Goal: Task Accomplishment & Management: Use online tool/utility

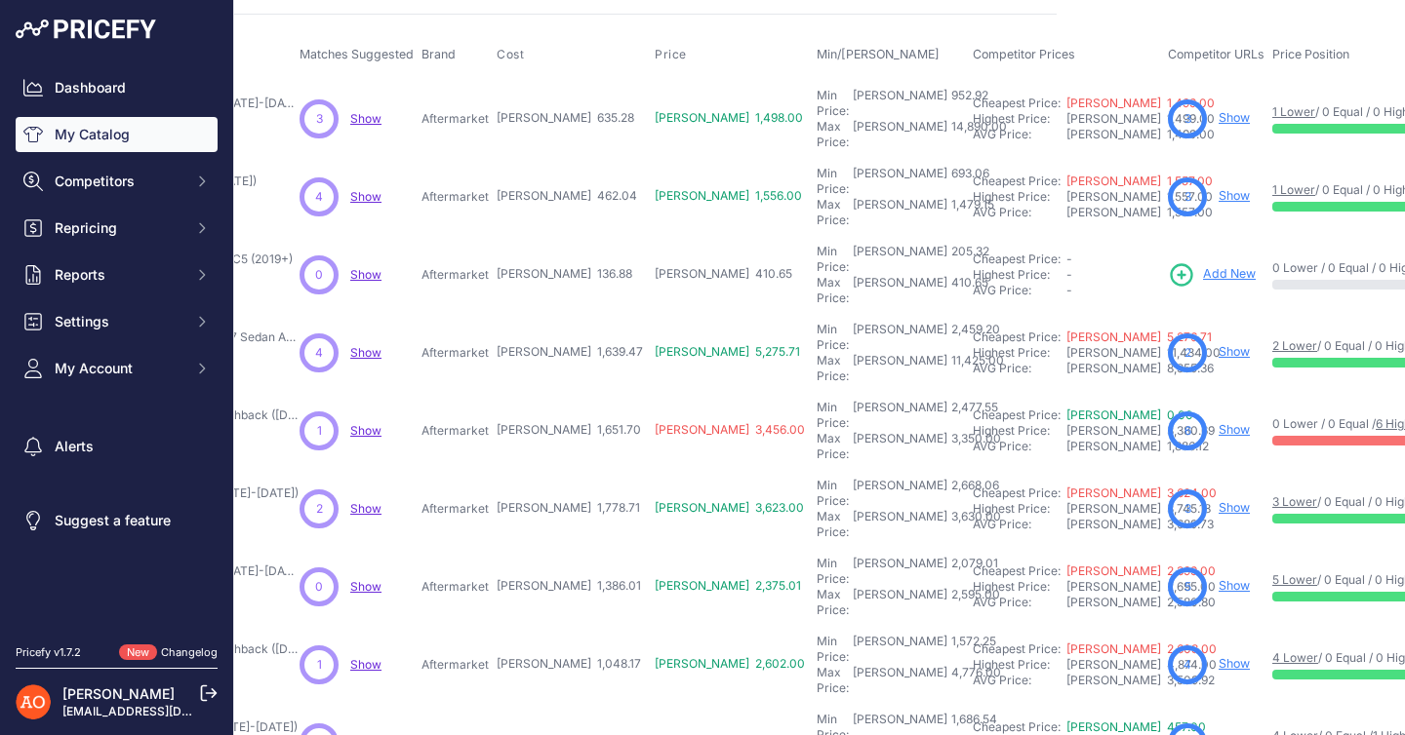
scroll to position [87, 333]
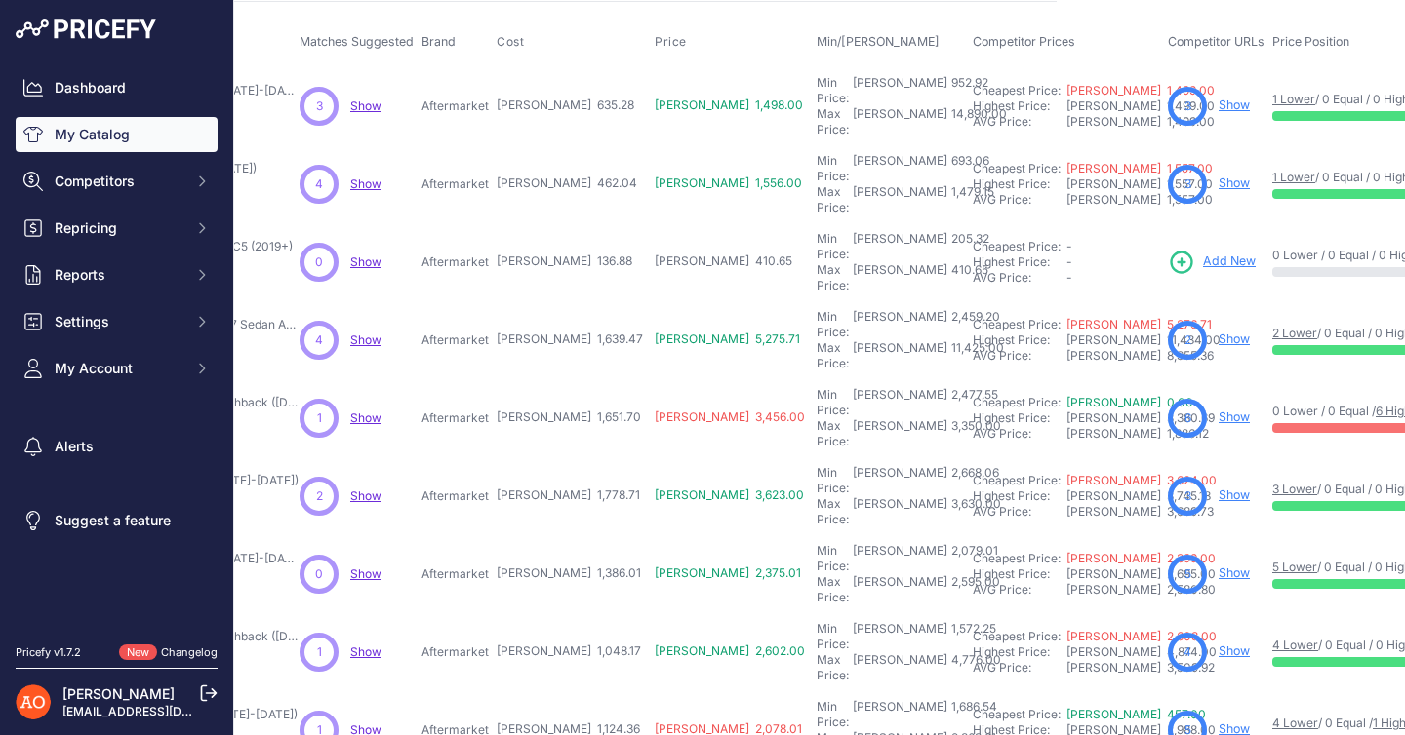
click at [1218, 410] on link "Show" at bounding box center [1233, 417] width 31 height 15
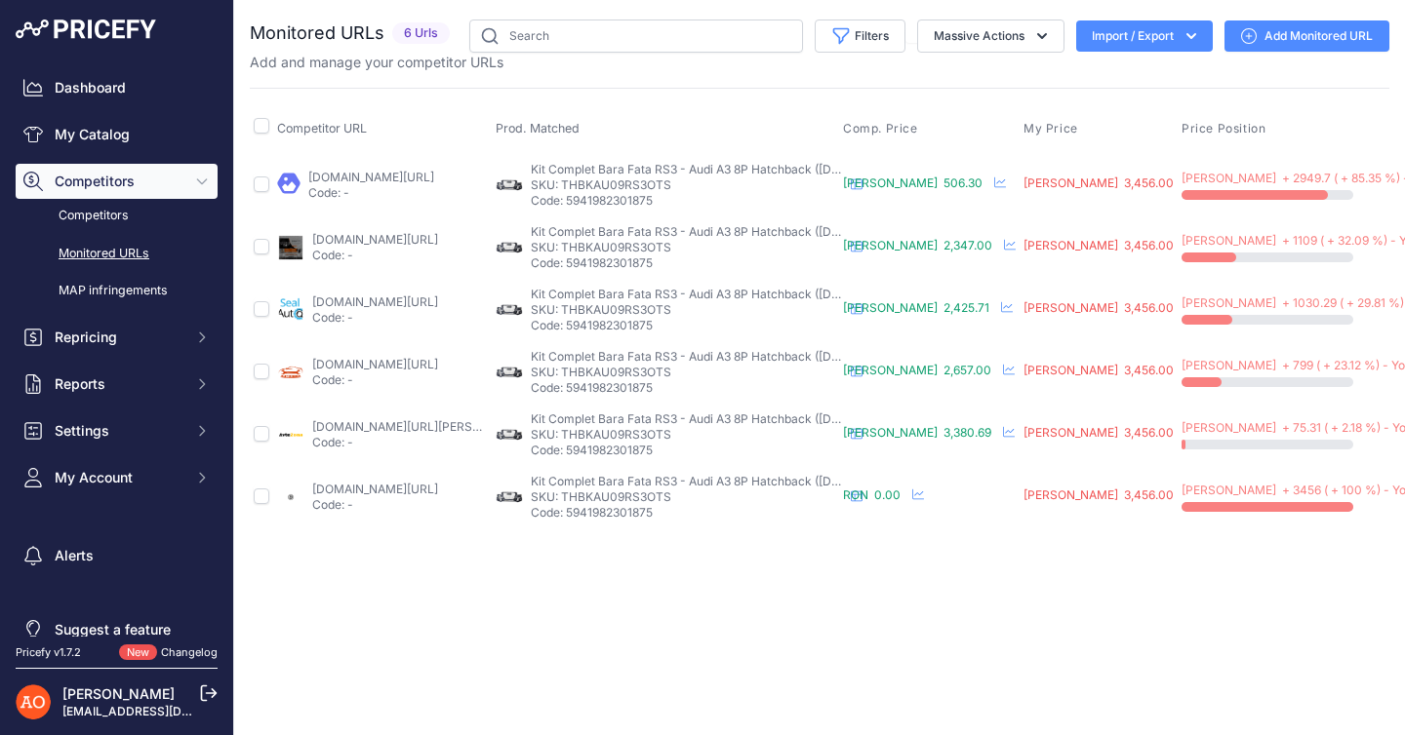
click at [411, 179] on link "angeleye.ro/bara-fata-compatibil-cu-audi-a3-8p-facelift-sportback-hatchback-con…" at bounding box center [371, 177] width 126 height 15
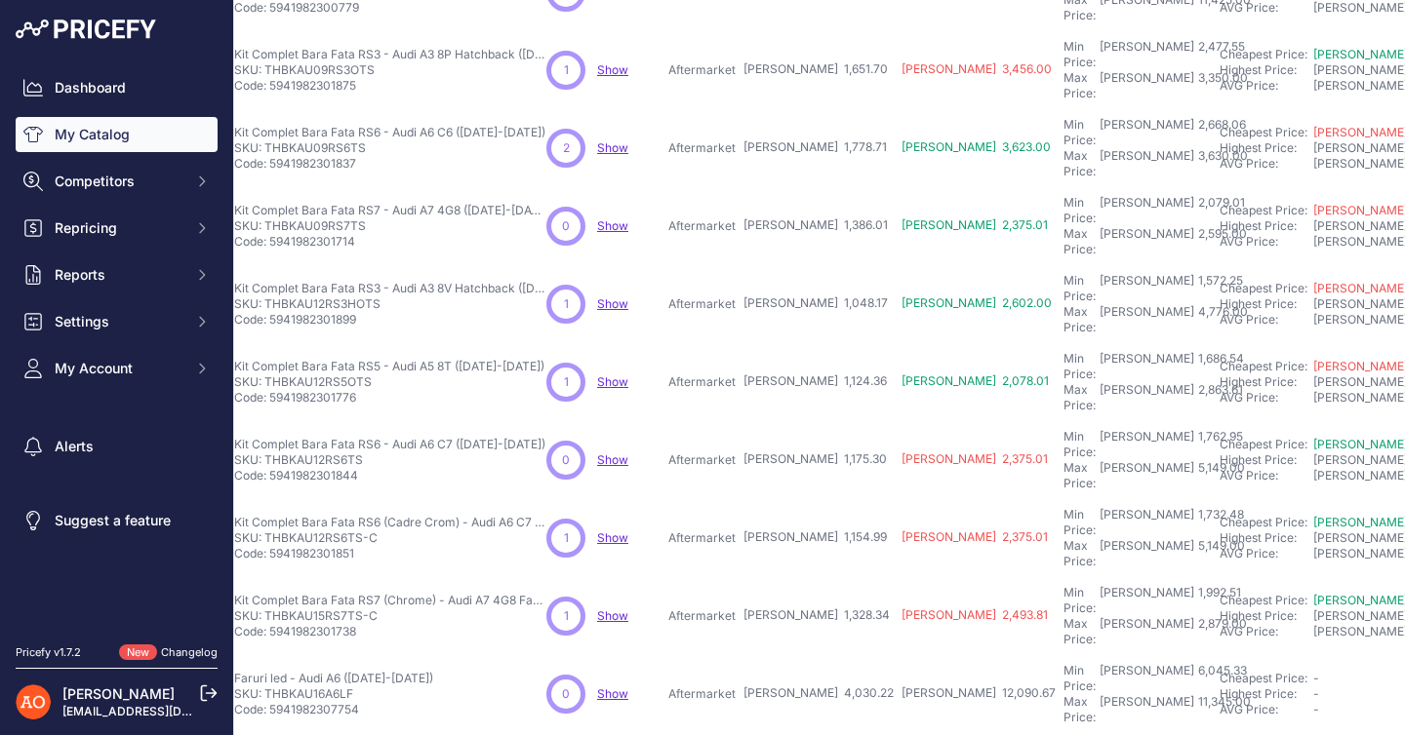
scroll to position [435, 92]
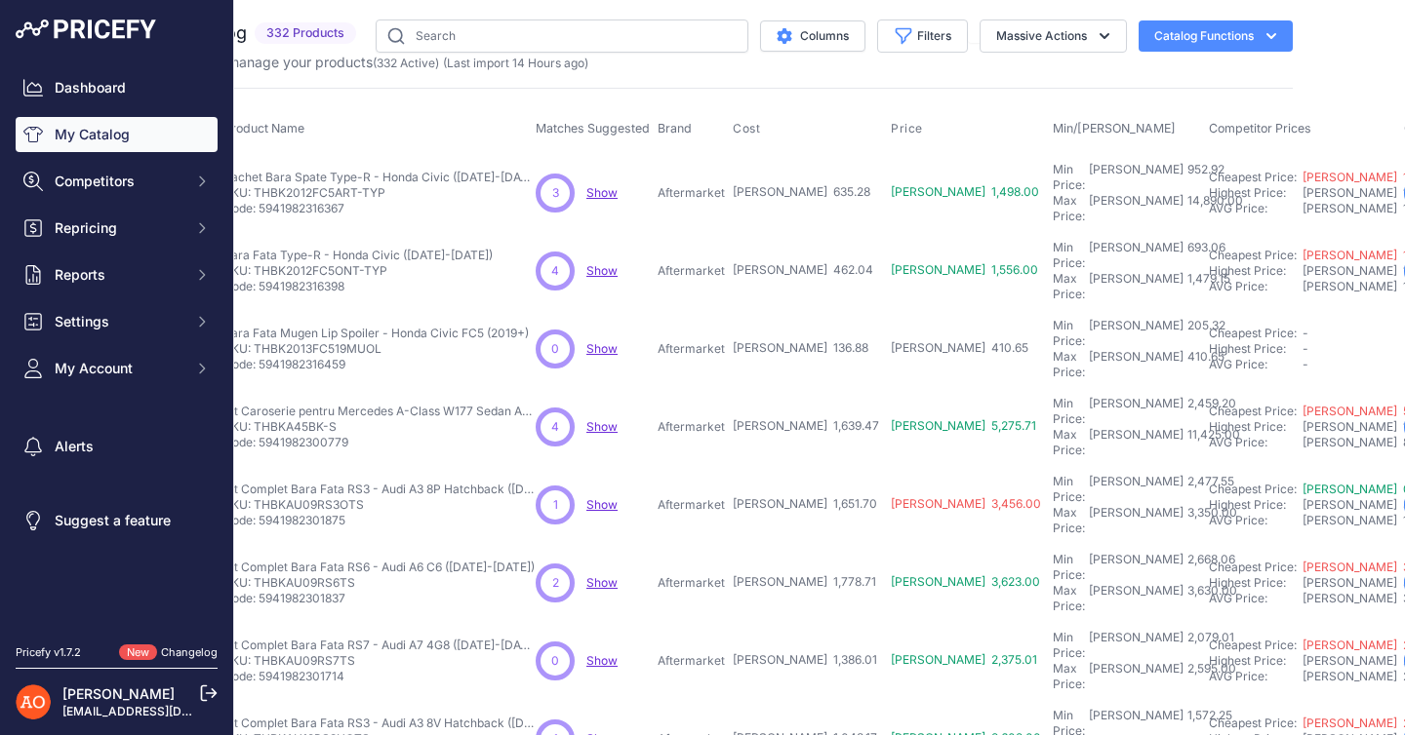
scroll to position [0, 108]
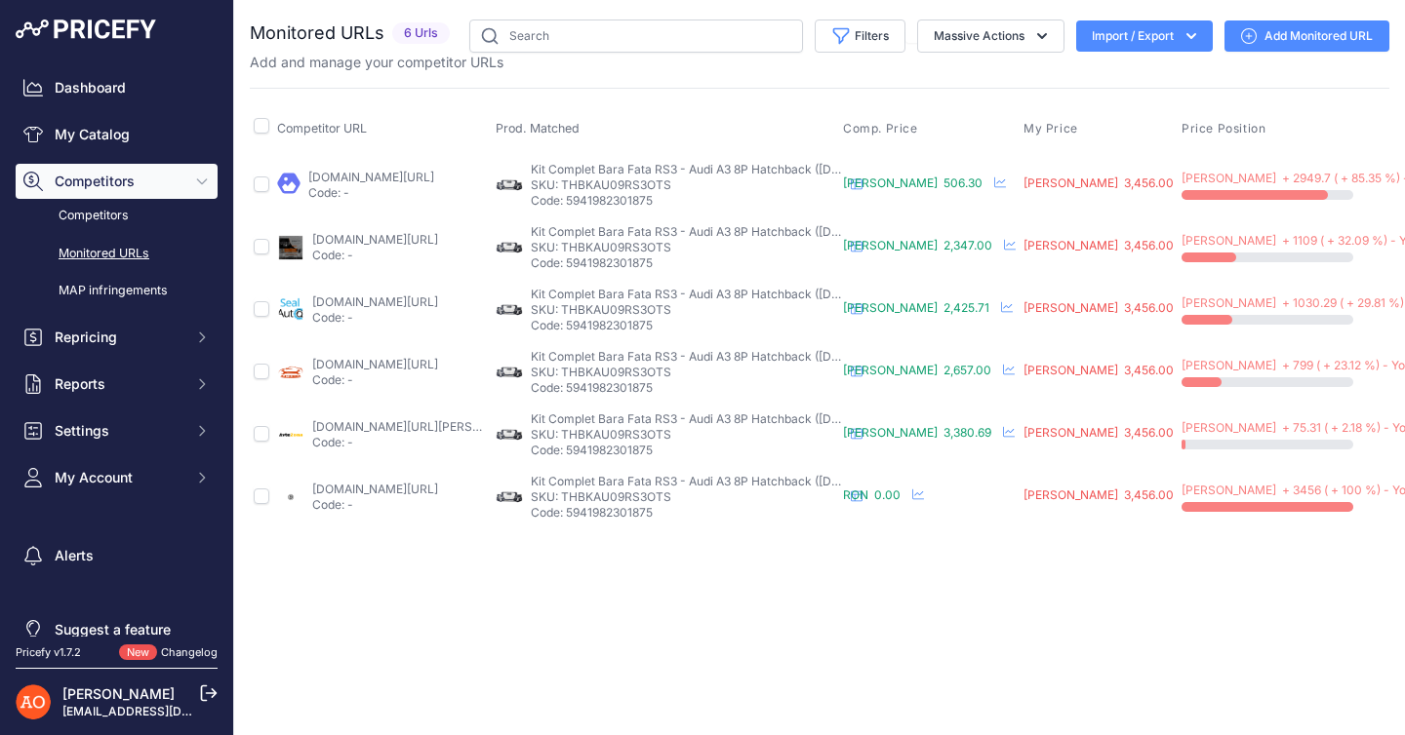
click at [423, 489] on link "[DOMAIN_NAME][URL]" at bounding box center [375, 489] width 126 height 15
click at [397, 488] on link "[DOMAIN_NAME][URL]" at bounding box center [375, 489] width 126 height 15
click at [517, 589] on div "Close You are not connected to the internet." at bounding box center [819, 367] width 1171 height 735
click at [317, 494] on link "[DOMAIN_NAME][URL]" at bounding box center [375, 489] width 126 height 15
